Goal: Navigation & Orientation: Go to known website

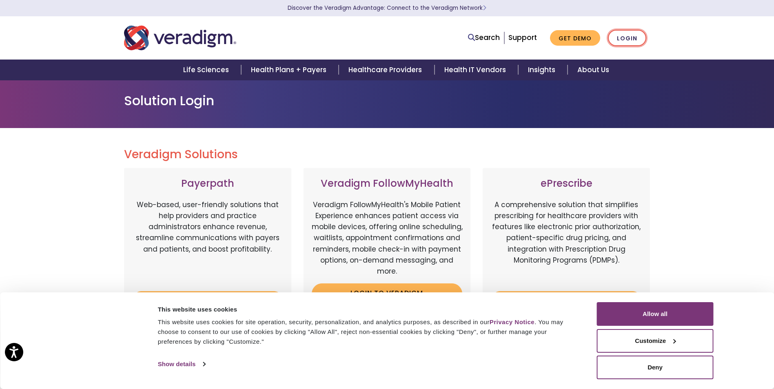
click at [624, 37] on link "Login" at bounding box center [627, 38] width 38 height 17
click at [633, 320] on button "Allow all" at bounding box center [655, 314] width 117 height 24
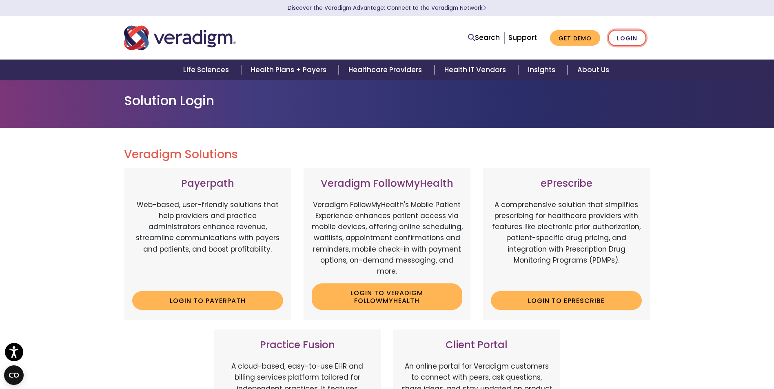
click at [621, 36] on link "Login" at bounding box center [627, 38] width 38 height 17
click at [628, 39] on link "Login" at bounding box center [627, 38] width 38 height 17
